Goal: Task Accomplishment & Management: Manage account settings

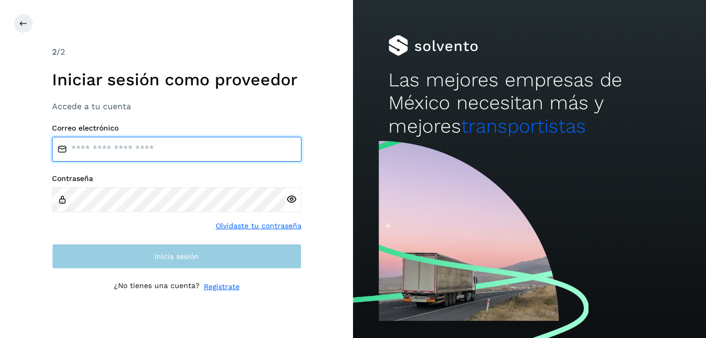
type input "**********"
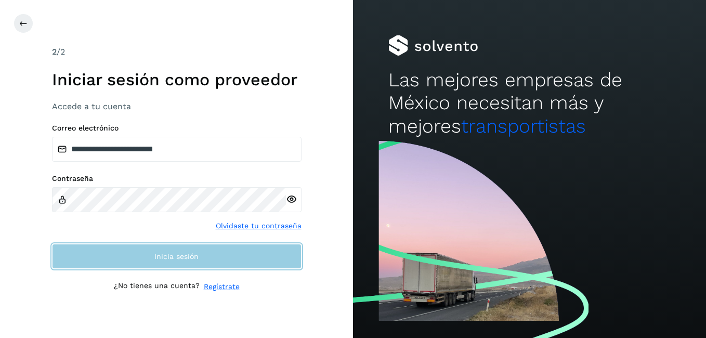
click at [163, 263] on button "Inicia sesión" at bounding box center [177, 256] width 250 height 25
